Goal: Find specific page/section: Find specific page/section

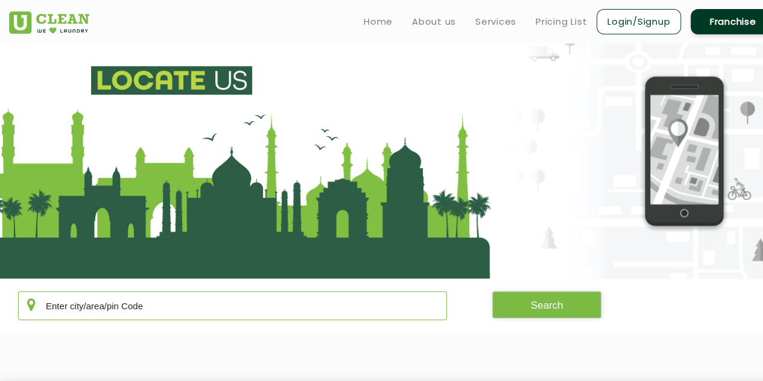
click at [246, 298] on input "text" at bounding box center [232, 305] width 429 height 29
click at [177, 297] on input "text" at bounding box center [232, 305] width 429 height 29
type input "Tezu"
click at [510, 311] on button "Search" at bounding box center [547, 304] width 110 height 27
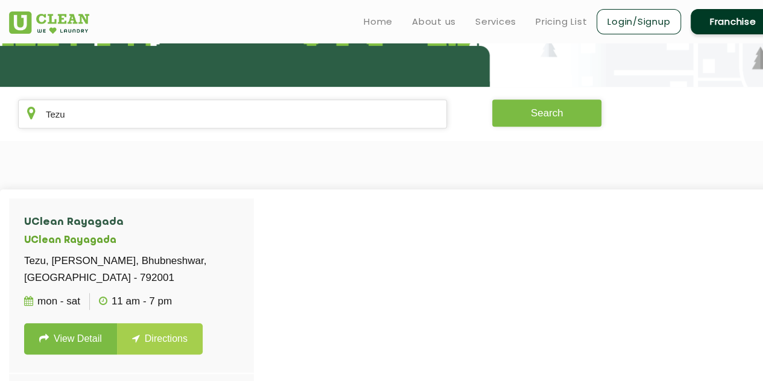
scroll to position [191, 0]
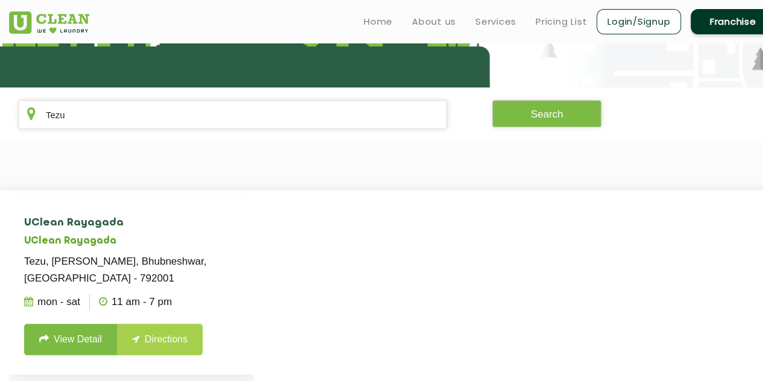
click at [130, 256] on p "Tezu, [PERSON_NAME], Bhubneshwar, [GEOGRAPHIC_DATA] - 792001" at bounding box center [131, 270] width 215 height 34
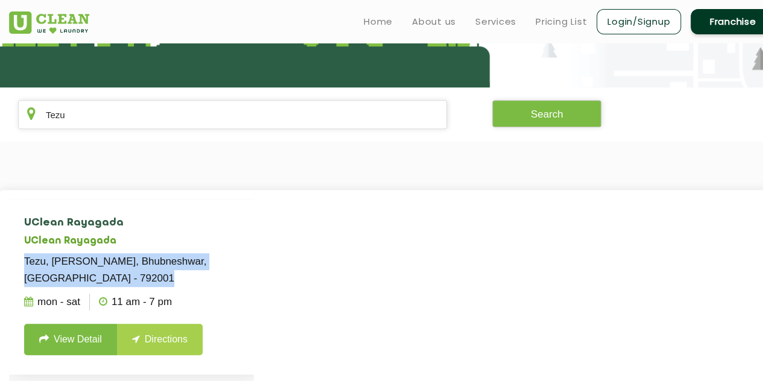
click at [130, 256] on p "Tezu, [PERSON_NAME], Bhubneshwar, [GEOGRAPHIC_DATA] - 792001" at bounding box center [131, 270] width 215 height 34
click at [170, 256] on p "Tezu, [PERSON_NAME], Bhubneshwar, [GEOGRAPHIC_DATA] - 792001" at bounding box center [131, 270] width 215 height 34
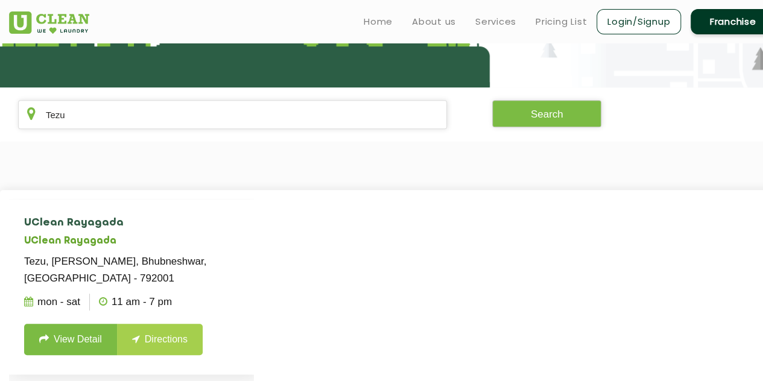
click at [170, 256] on p "Tezu, [PERSON_NAME], Bhubneshwar, [GEOGRAPHIC_DATA] - 792001" at bounding box center [131, 270] width 215 height 34
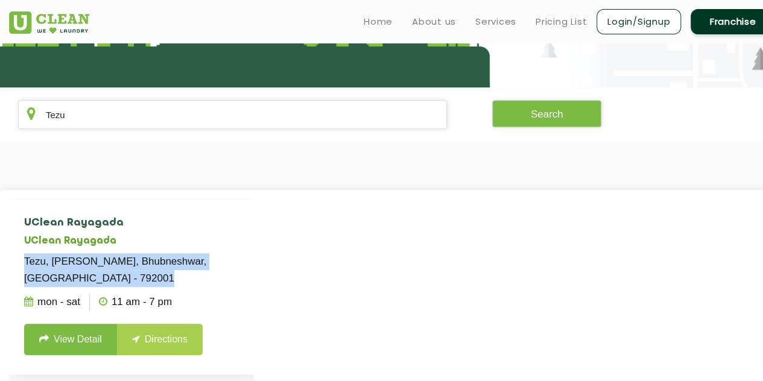
click at [170, 256] on p "Tezu, [PERSON_NAME], Bhubneshwar, [GEOGRAPHIC_DATA] - 792001" at bounding box center [131, 270] width 215 height 34
copy p "Tezu, [PERSON_NAME], Bhubneshwar, [GEOGRAPHIC_DATA] - 792001"
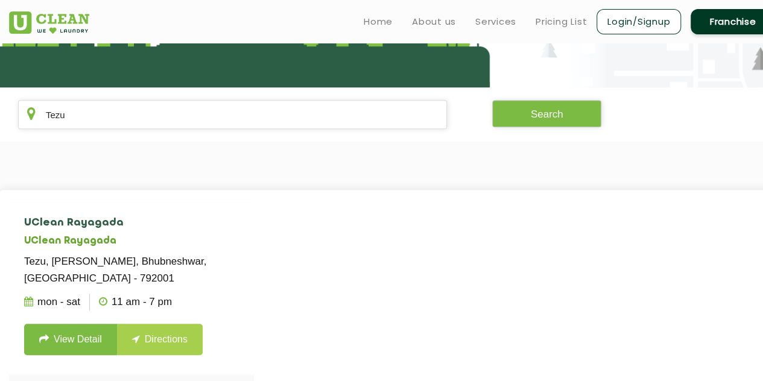
click at [359, 183] on section "UClean Rayagada UClean Rayagada Tezu, lohit, [GEOGRAPHIC_DATA], [GEOGRAPHIC_DAT…" at bounding box center [381, 381] width 763 height 478
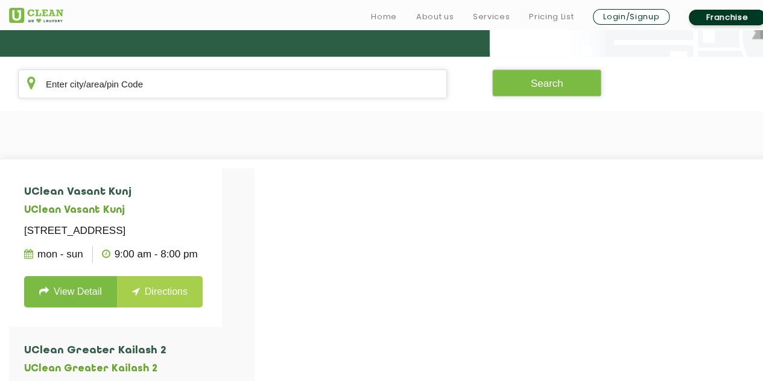
scroll to position [265, 0]
